Goal: Information Seeking & Learning: Understand process/instructions

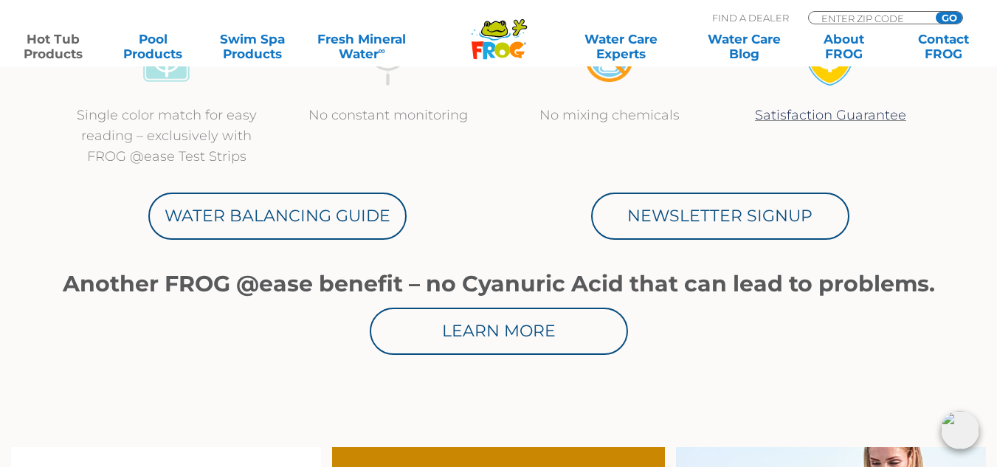
scroll to position [797, 0]
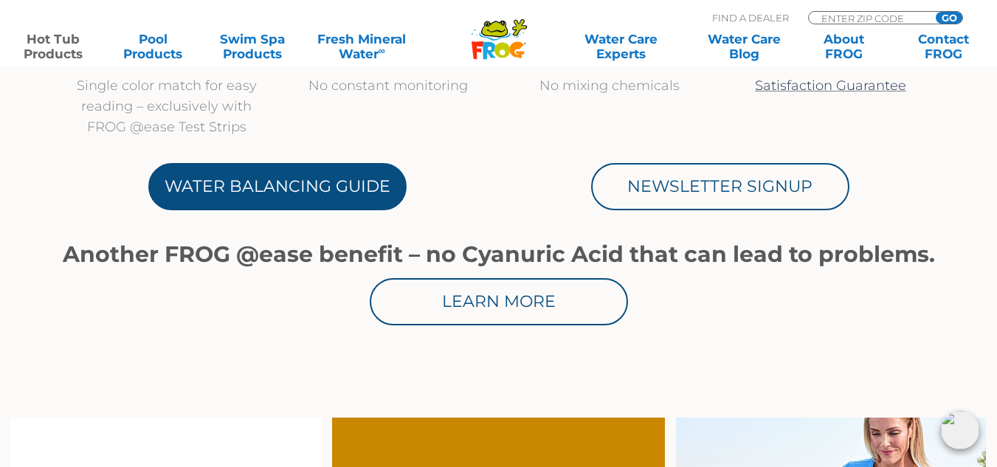
click at [356, 179] on link "Water Balancing Guide" at bounding box center [277, 186] width 258 height 47
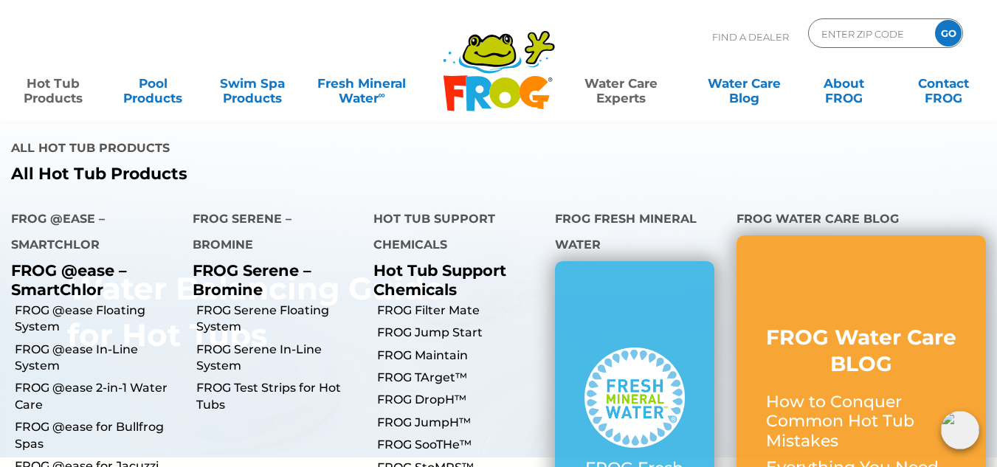
click at [49, 91] on link "Hot Tub Products" at bounding box center [54, 84] width 78 height 30
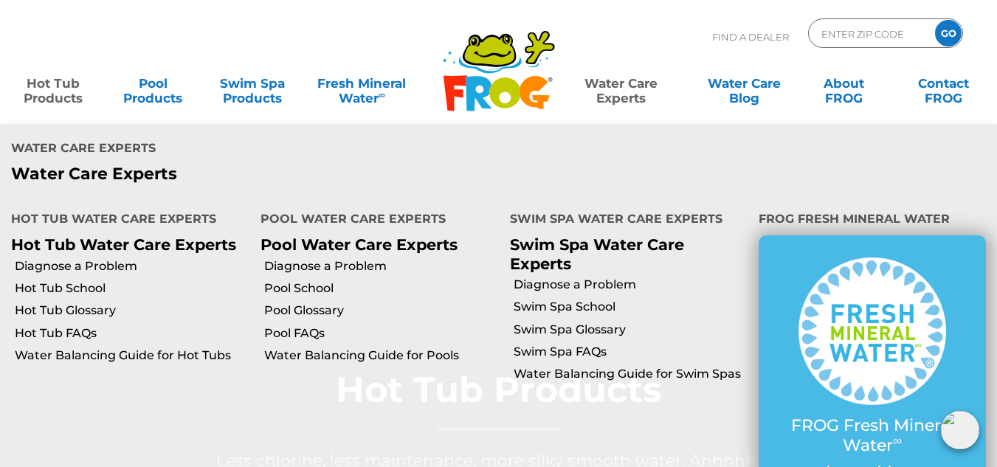
click at [610, 98] on link "Water Care Experts" at bounding box center [620, 84] width 125 height 30
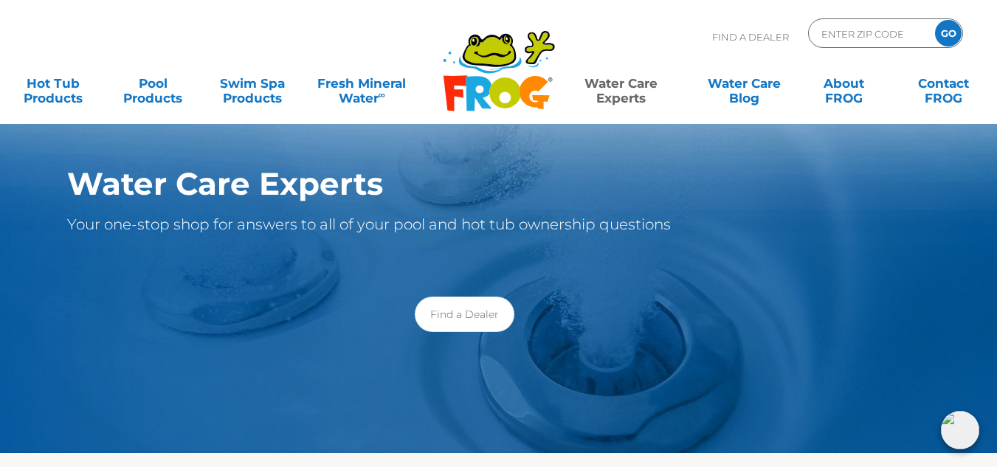
click at [610, 98] on link "Water Care Experts" at bounding box center [620, 84] width 125 height 30
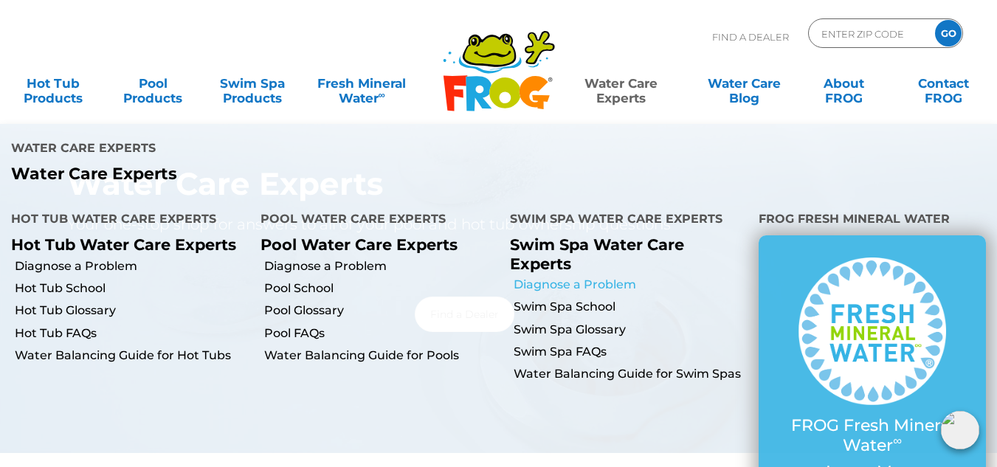
click at [589, 277] on link "Diagnose a Problem" at bounding box center [631, 285] width 235 height 16
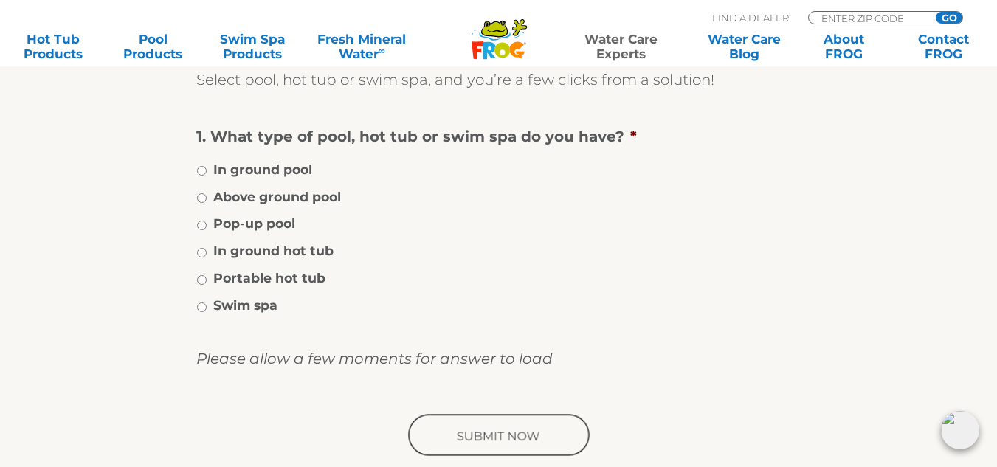
scroll to position [295, 0]
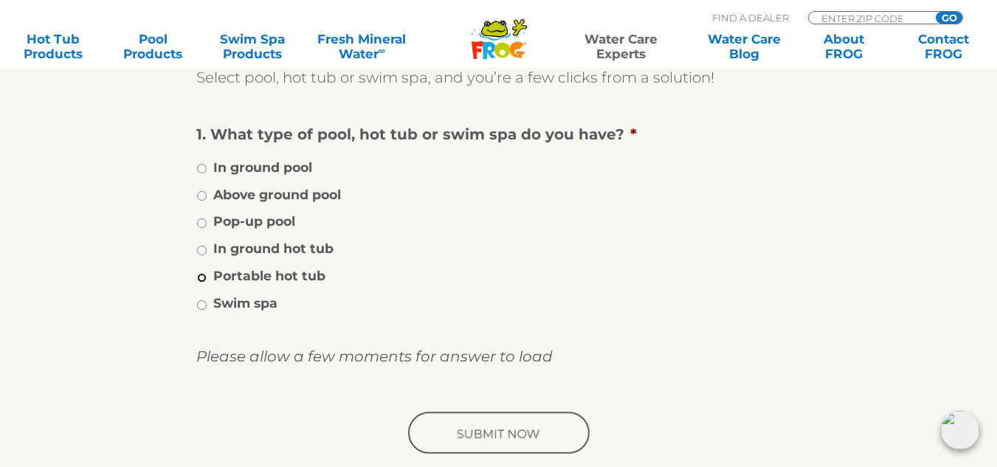
click at [202, 273] on input "Portable hot tub" at bounding box center [202, 278] width 10 height 10
radio input "true"
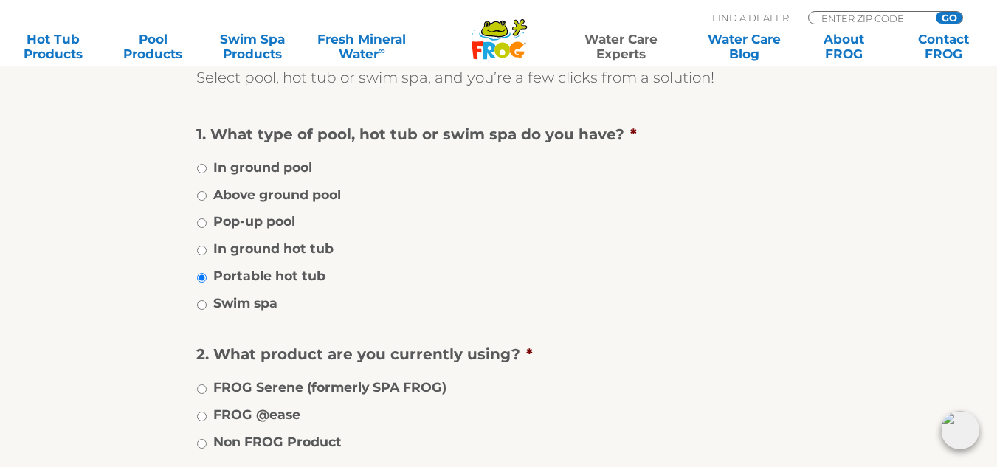
click at [672, 338] on ul "1. What type of pool, hot tub or swim spa do you have? * In ground pool Above g…" at bounding box center [498, 325] width 605 height 401
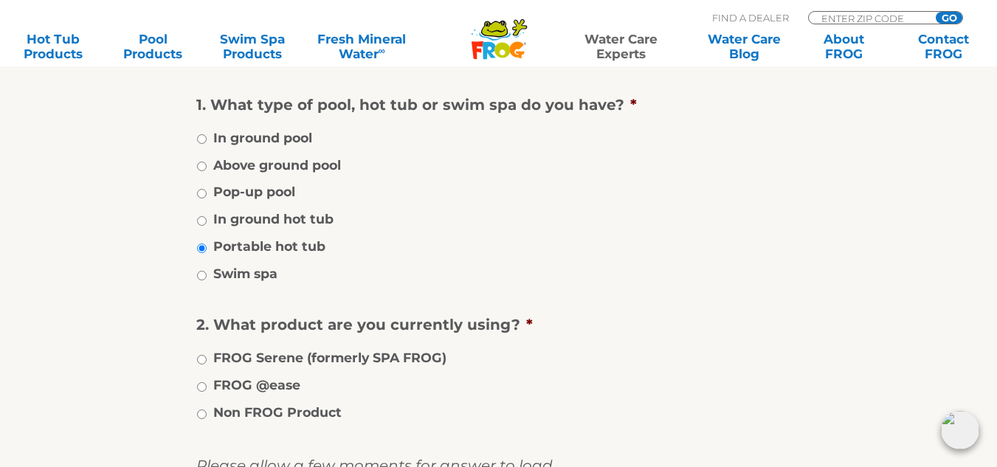
scroll to position [354, 0]
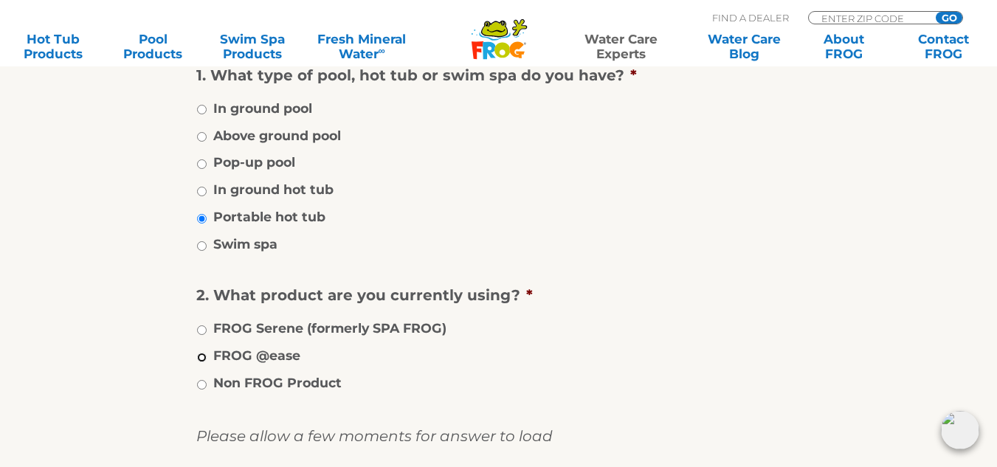
click at [206, 356] on input "FROG @ease" at bounding box center [202, 358] width 10 height 10
radio input "true"
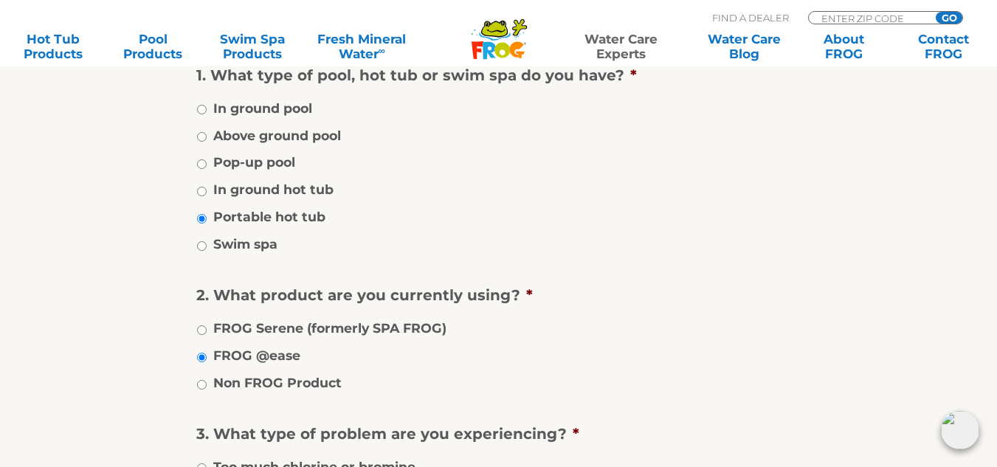
click at [693, 337] on li "FROG Serene (formerly SPA FROG)" at bounding box center [498, 327] width 605 height 21
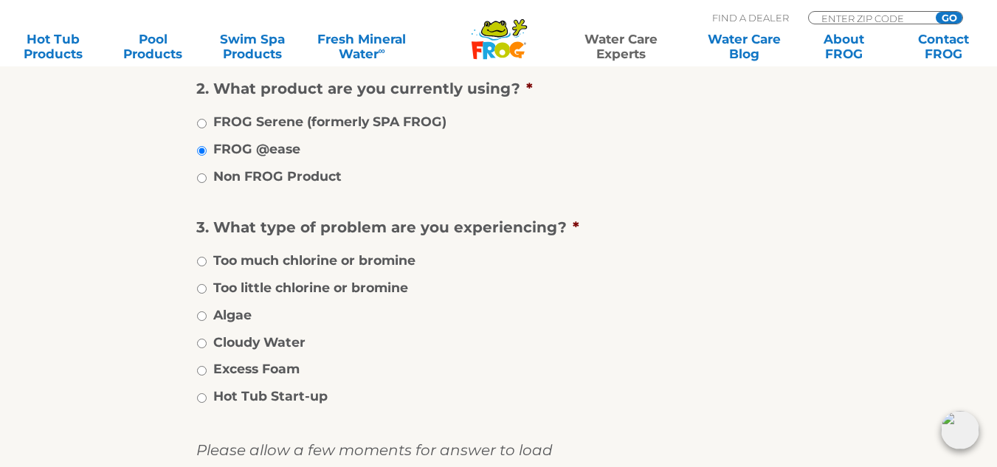
scroll to position [591, 0]
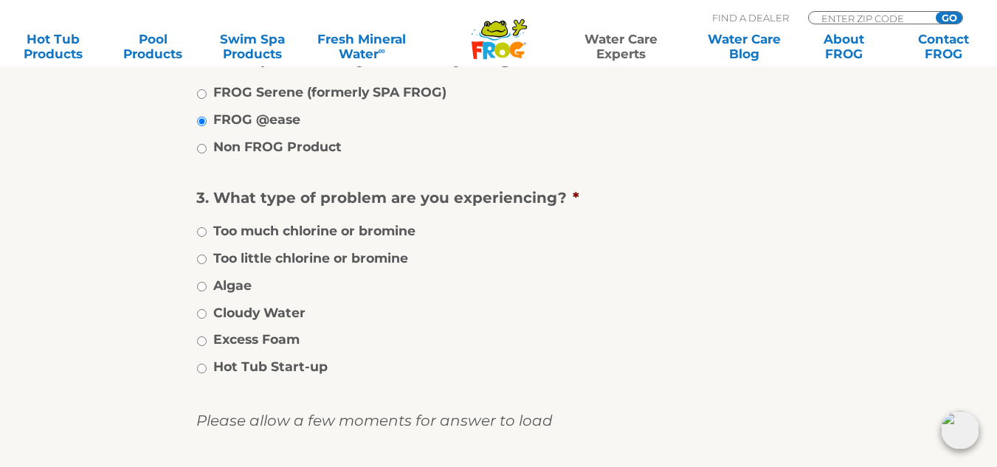
click at [200, 336] on li "Excess Foam" at bounding box center [498, 338] width 605 height 21
click at [200, 343] on input "Excess Foam" at bounding box center [202, 342] width 10 height 10
radio input "true"
click at [100, 295] on div "Whatever you water care issue is – algae, cloudy water, chlorine levels, mainta…" at bounding box center [499, 125] width 908 height 856
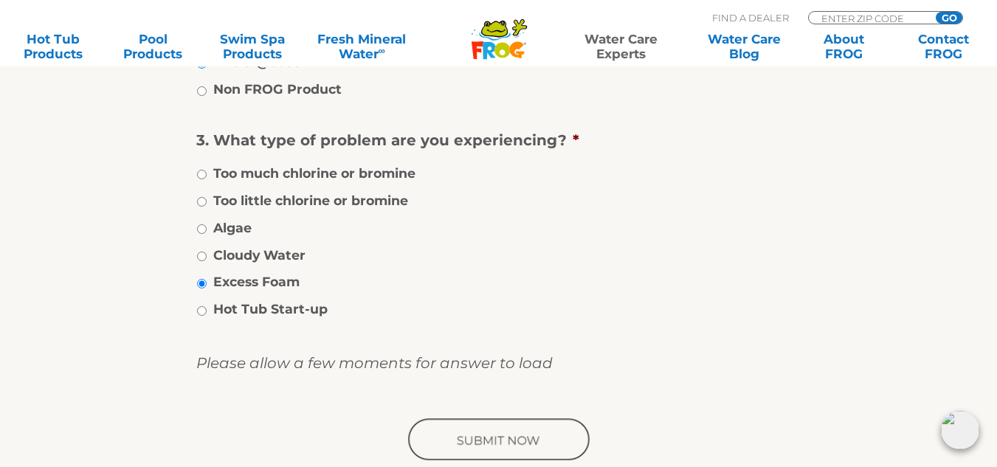
scroll to position [650, 0]
click at [202, 254] on input "Cloudy Water" at bounding box center [202, 255] width 10 height 10
radio input "true"
click at [199, 284] on input "Excess Foam" at bounding box center [202, 283] width 10 height 10
radio input "true"
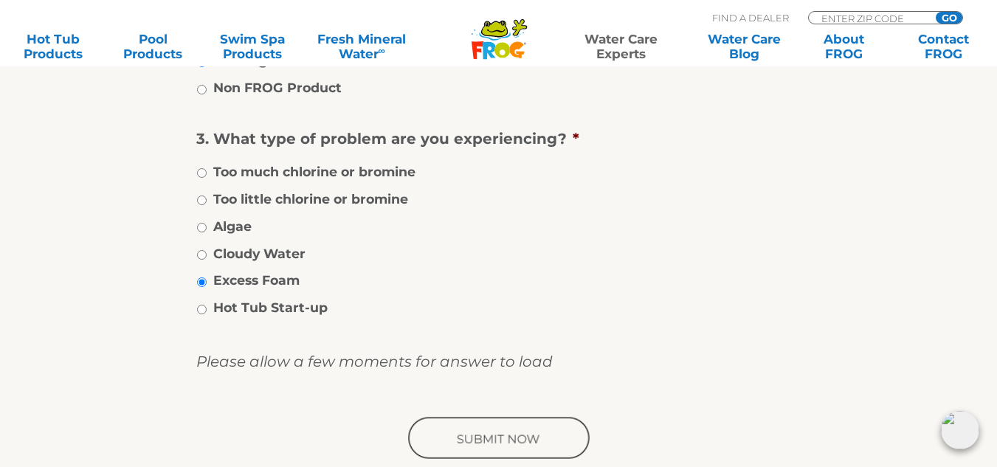
click at [640, 282] on li "Excess Foam" at bounding box center [498, 279] width 605 height 21
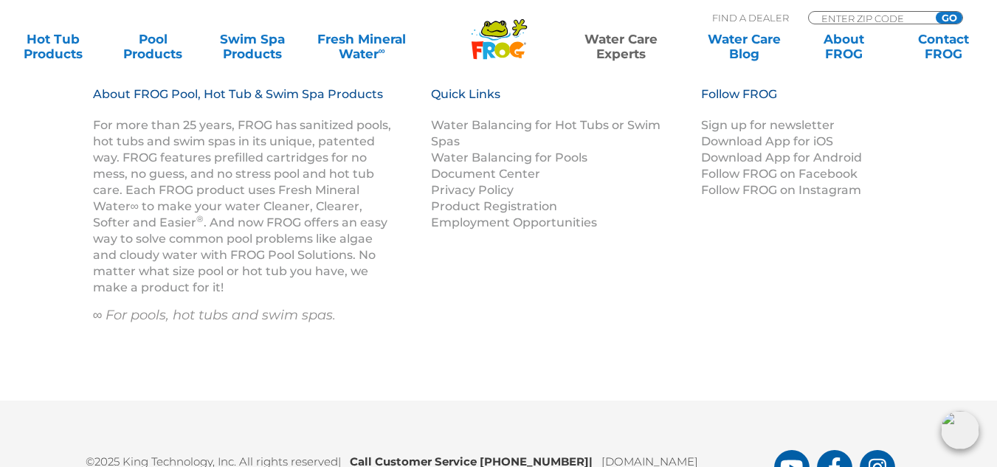
scroll to position [1761, 0]
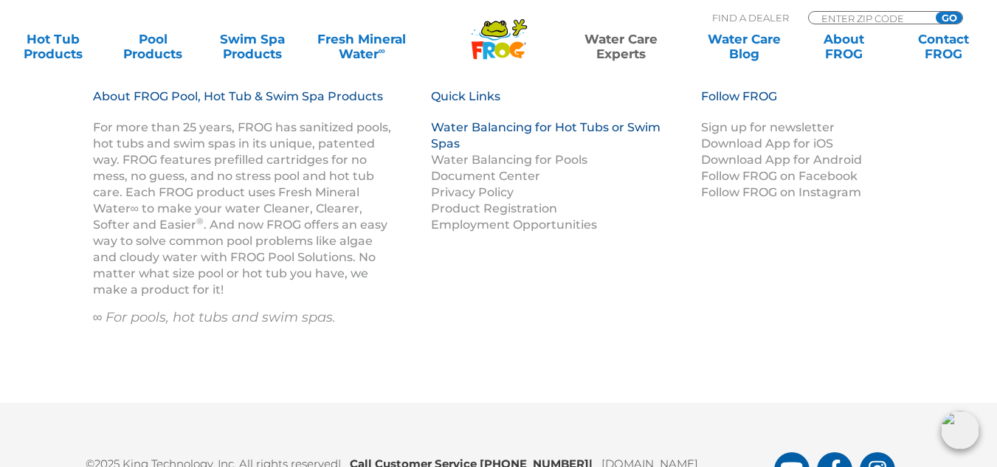
click at [564, 126] on link "Water Balancing for Hot Tubs or Swim Spas" at bounding box center [546, 135] width 230 height 30
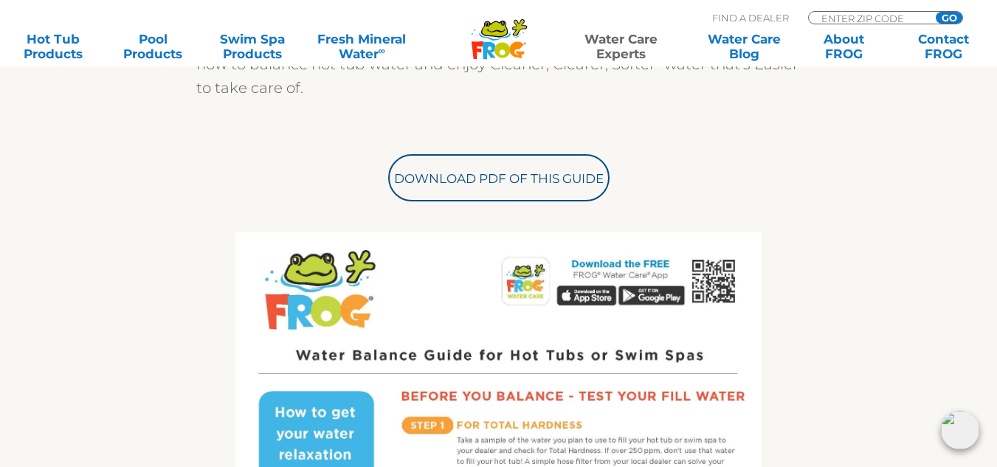
scroll to position [591, 0]
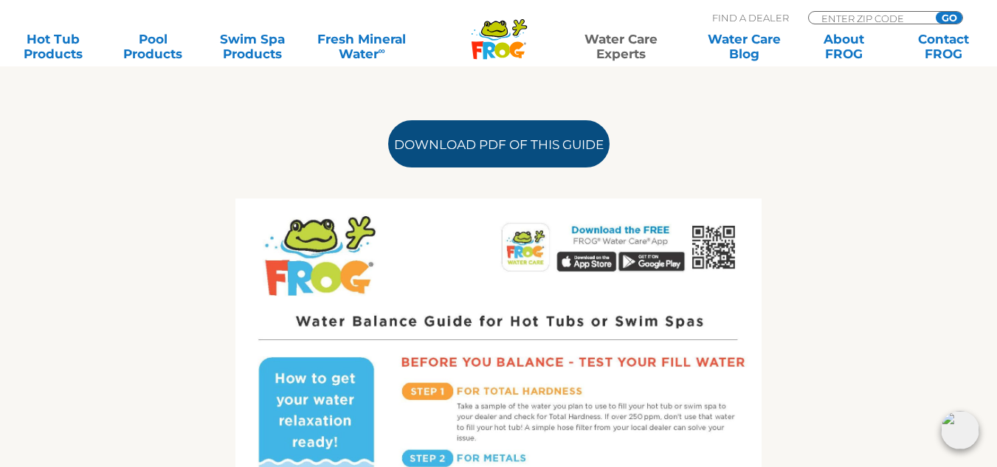
click at [549, 135] on link "Download PDF of this Guide" at bounding box center [498, 143] width 221 height 47
